Goal: Task Accomplishment & Management: Use online tool/utility

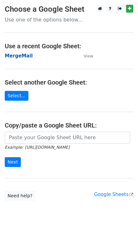
click at [20, 58] on strong "MergeMail" at bounding box center [19, 56] width 28 height 6
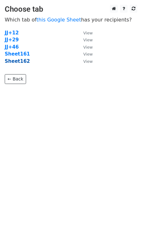
click at [22, 62] on strong "Sheet162" at bounding box center [17, 61] width 25 height 6
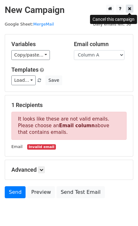
click at [130, 8] on icon at bounding box center [129, 8] width 3 height 4
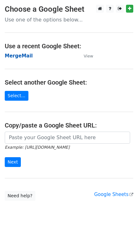
click at [13, 55] on strong "MergeMail" at bounding box center [19, 56] width 28 height 6
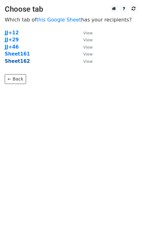
click at [18, 62] on strong "Sheet162" at bounding box center [17, 61] width 25 height 6
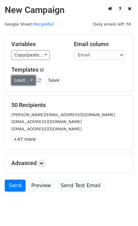
click at [18, 82] on link "Load..." at bounding box center [23, 80] width 24 height 10
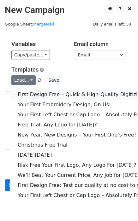
click at [27, 92] on link "First Design Free – Quick & High-Quality Digitizing!" at bounding box center [82, 95] width 145 height 10
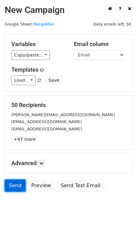
click at [11, 184] on link "Send" at bounding box center [15, 185] width 21 height 12
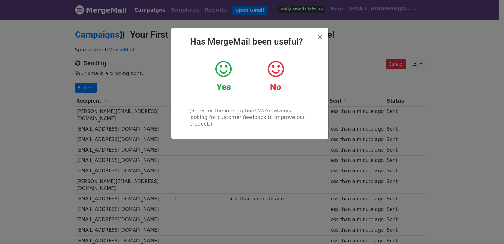
click at [82, 82] on div "× Has MergeMail been useful? Yes No (Sorry for the interruption! We're always l…" at bounding box center [252, 131] width 504 height 225
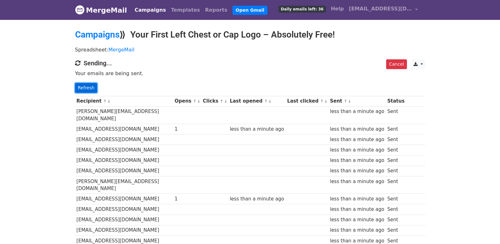
click at [87, 85] on link "Refresh" at bounding box center [86, 88] width 22 height 10
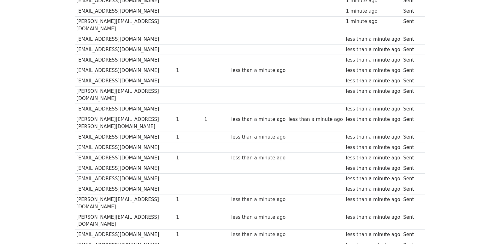
scroll to position [439, 0]
